Goal: Purchase product/service

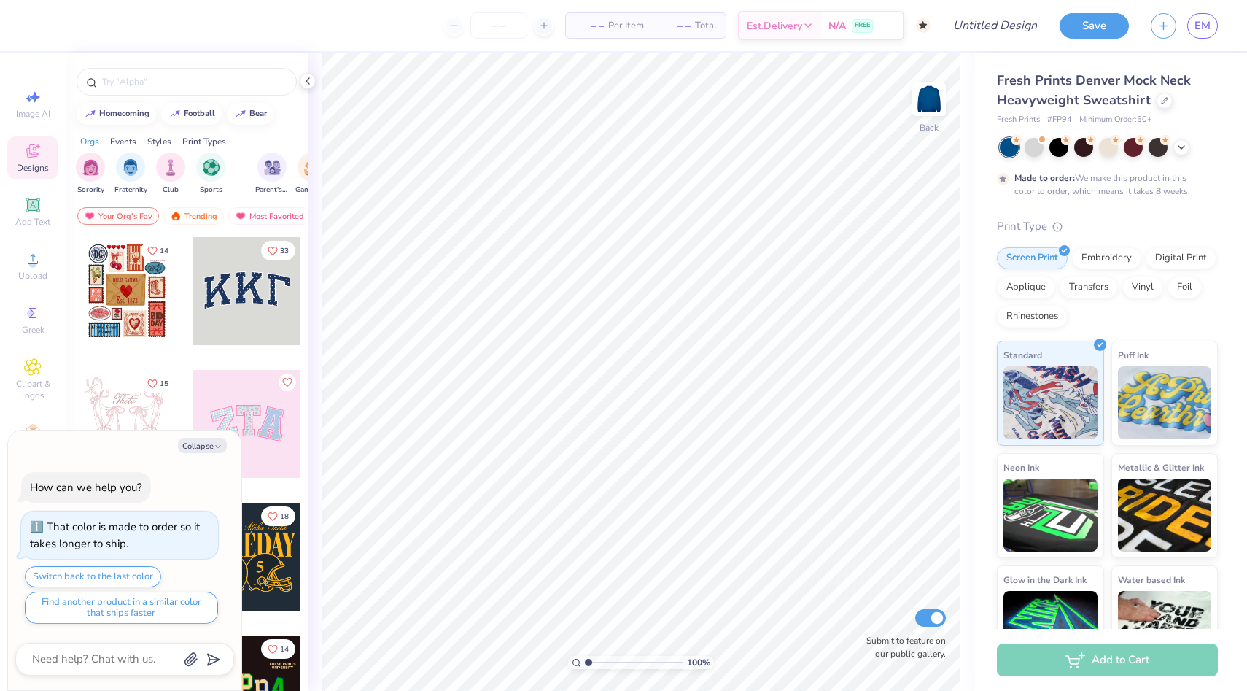
click at [275, 318] on div at bounding box center [247, 291] width 108 height 108
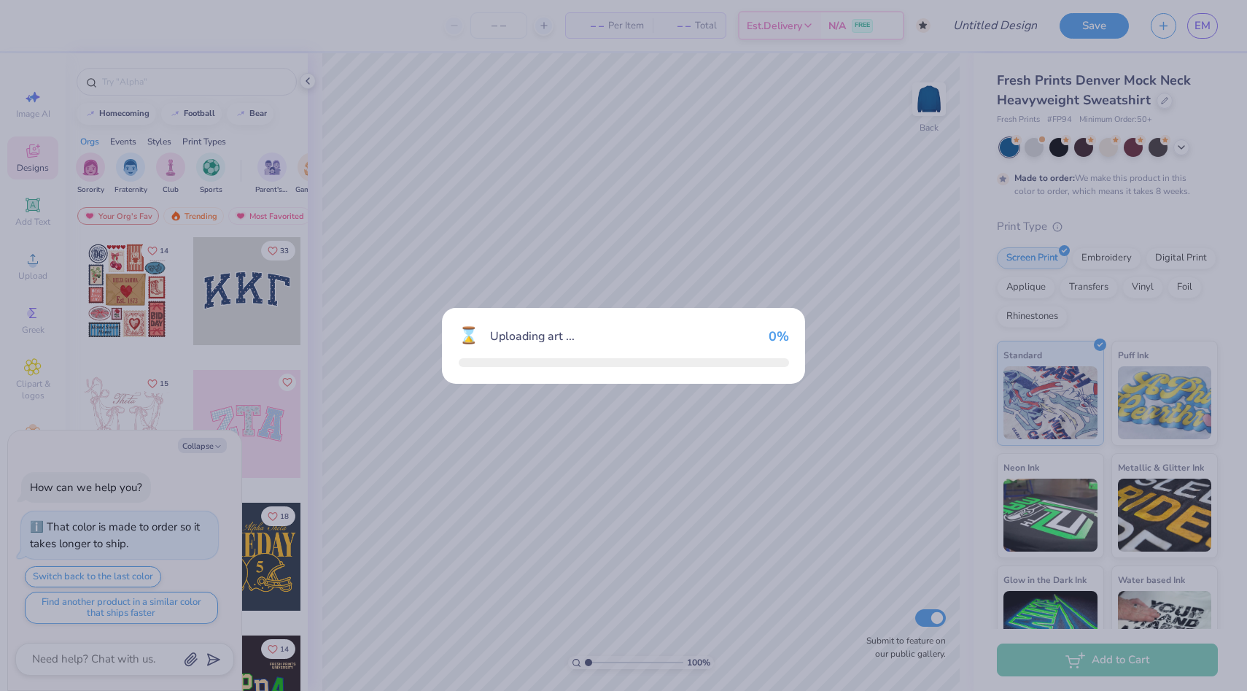
type textarea "x"
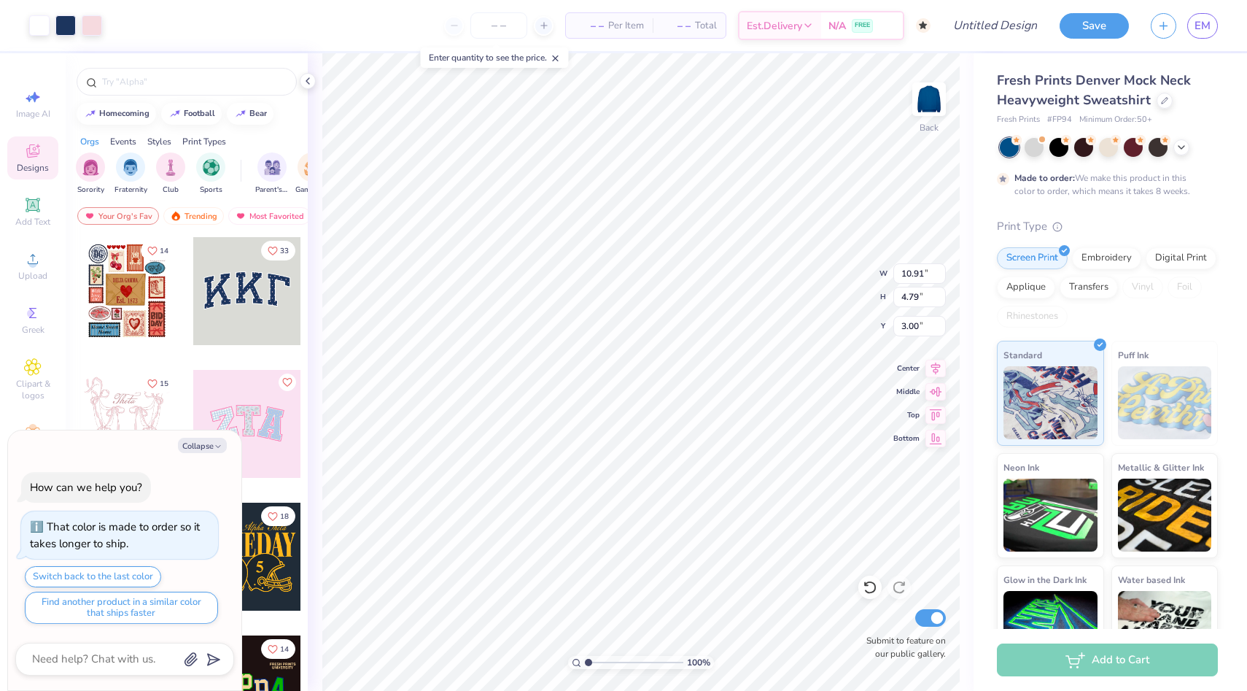
click at [613, 32] on span "Per Item" at bounding box center [626, 25] width 36 height 15
click at [502, 28] on input "number" at bounding box center [498, 25] width 57 height 26
type input "50"
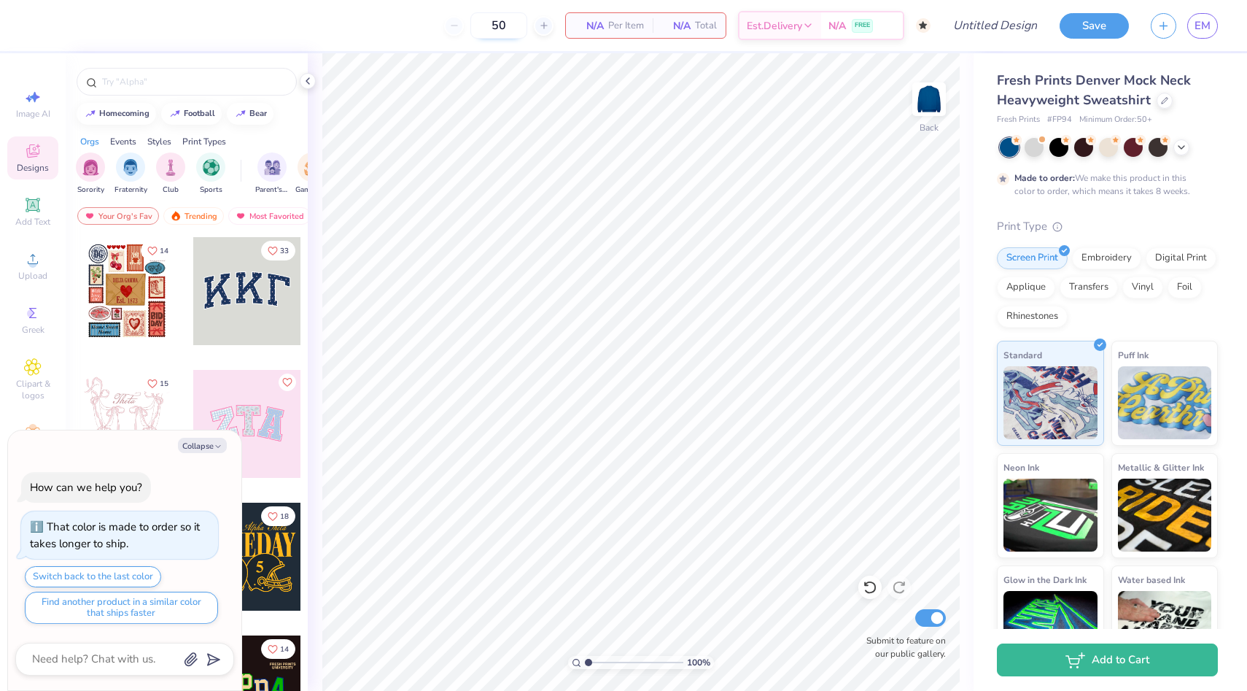
click at [504, 31] on input "50" at bounding box center [498, 25] width 57 height 26
type textarea "x"
